Goal: Task Accomplishment & Management: Manage account settings

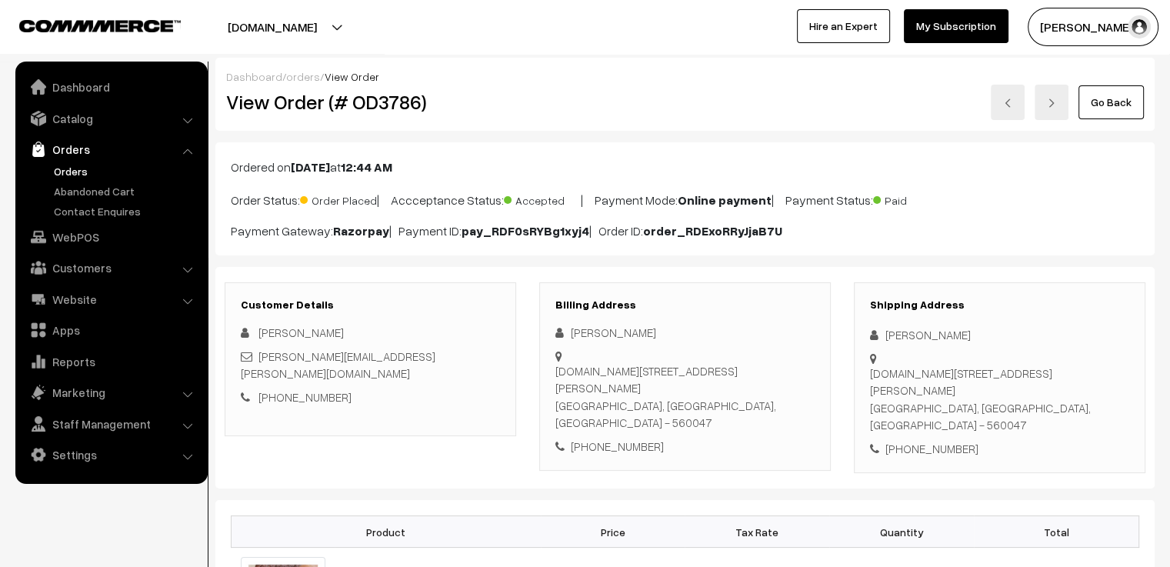
click at [1101, 114] on link "Go Back" at bounding box center [1110, 102] width 65 height 34
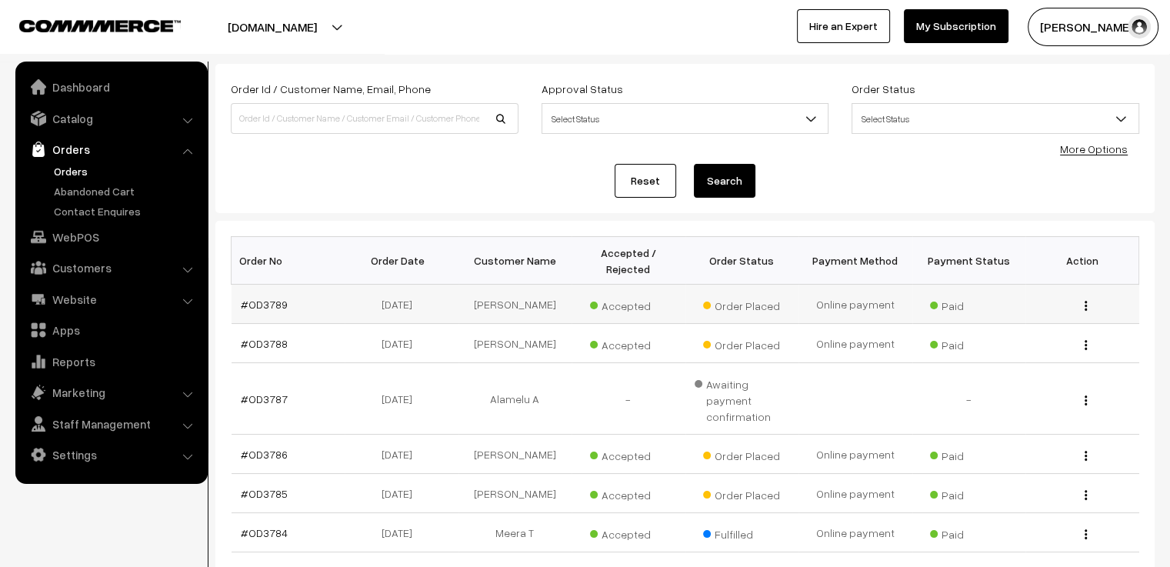
scroll to position [154, 0]
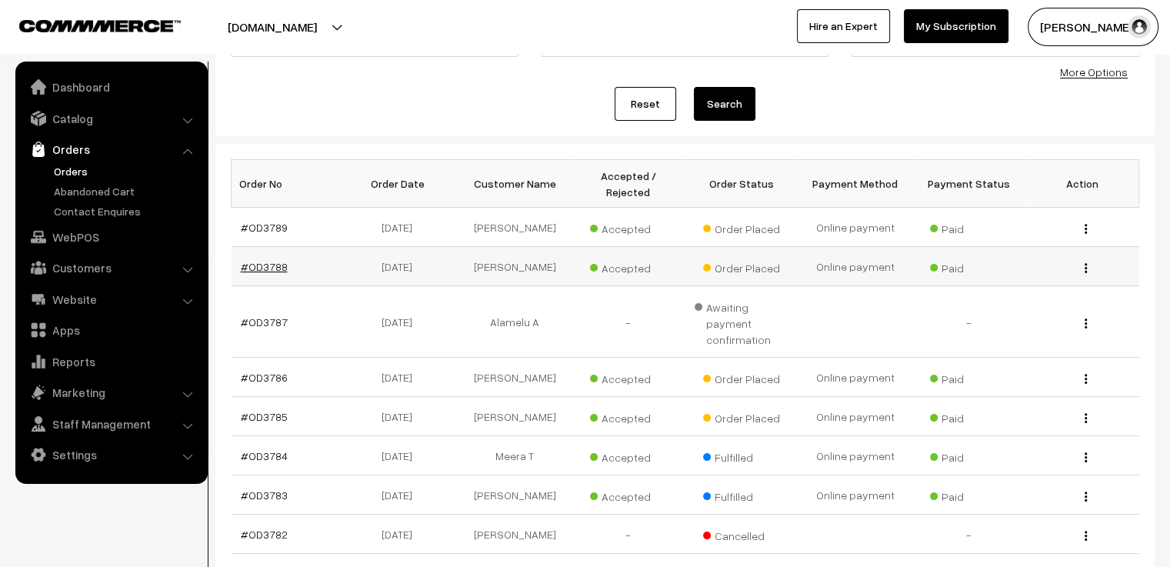
click at [273, 260] on link "#OD3788" at bounding box center [264, 266] width 47 height 13
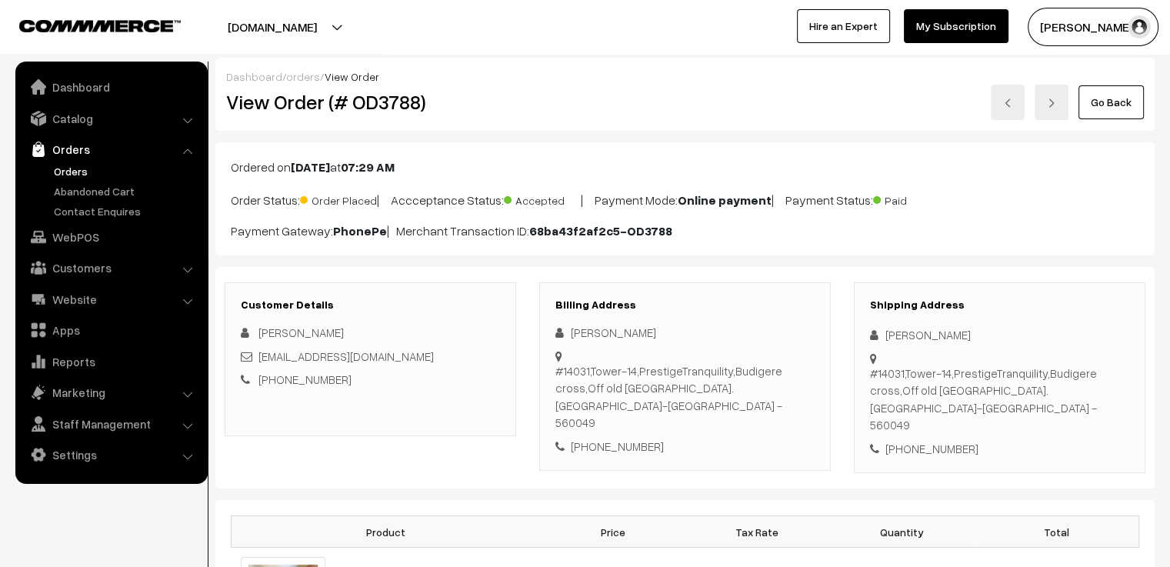
click at [1006, 106] on img at bounding box center [1007, 102] width 9 height 9
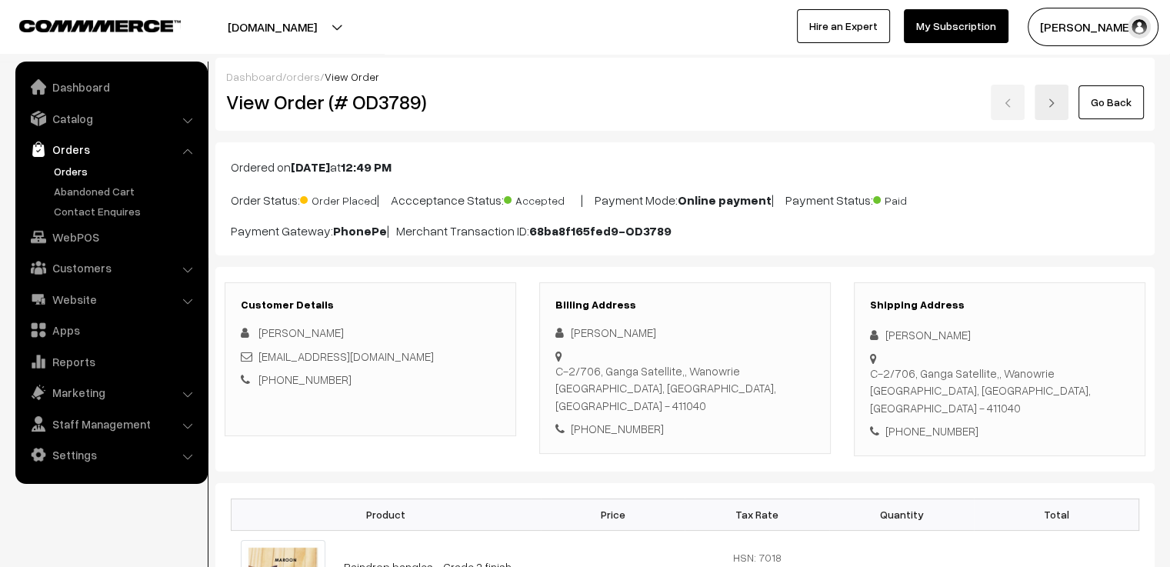
click at [1101, 102] on link "Go Back" at bounding box center [1110, 102] width 65 height 34
